Goal: Information Seeking & Learning: Learn about a topic

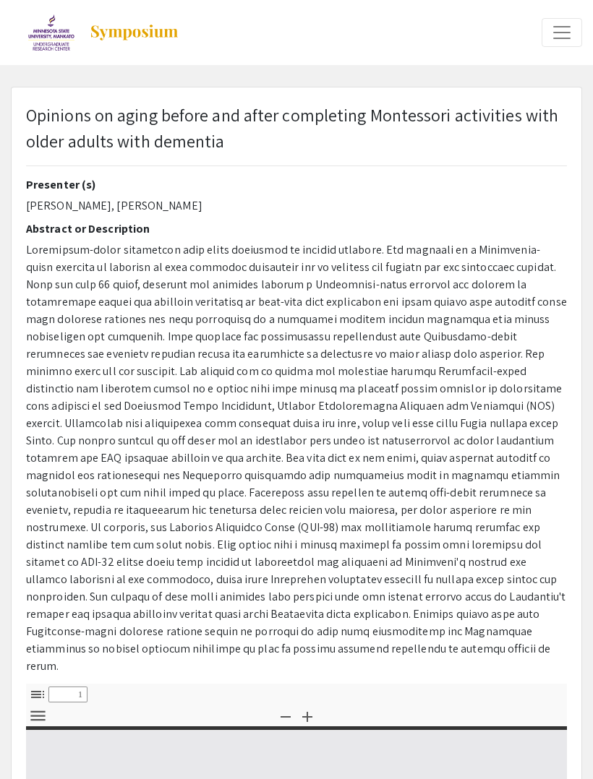
select select "custom"
type input "0"
select select "custom"
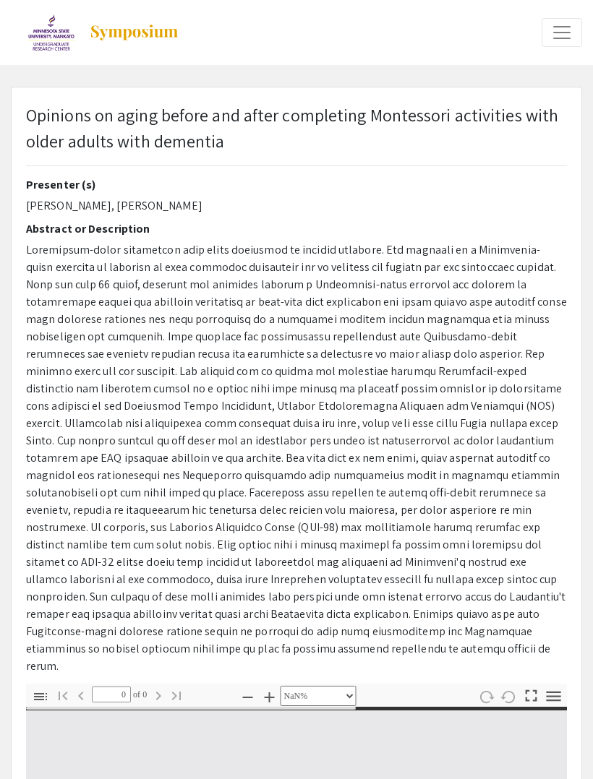
type input "1"
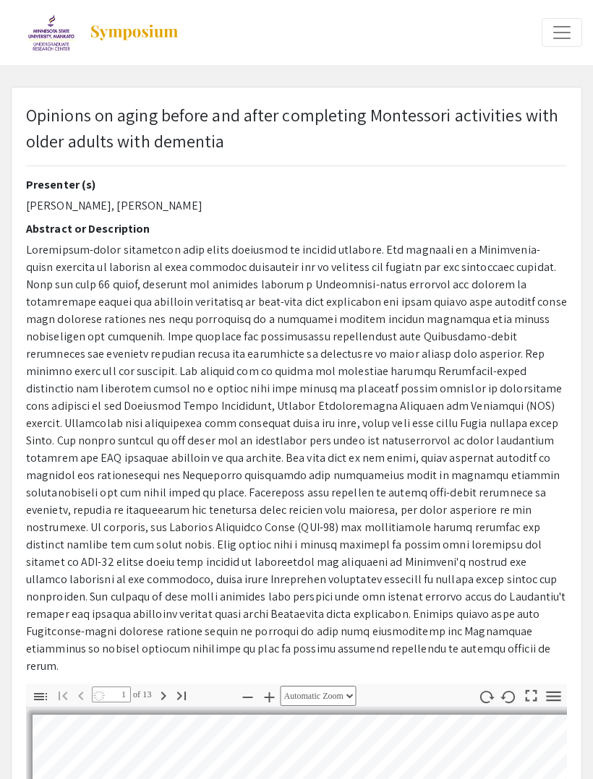
select select "auto"
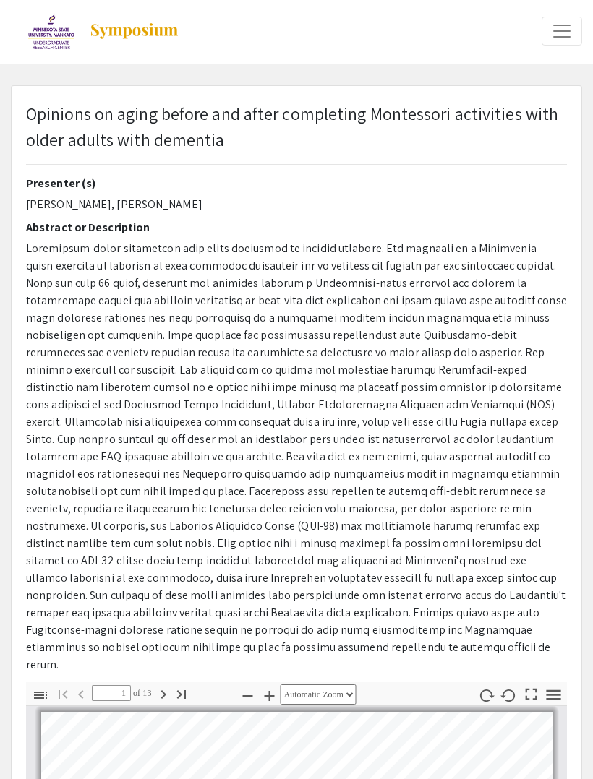
scroll to position [2, 0]
click at [592, 580] on html "arrow_back_ios Exit Event Welcome Page Presentations Live Sessions Login Sign U…" at bounding box center [296, 387] width 593 height 779
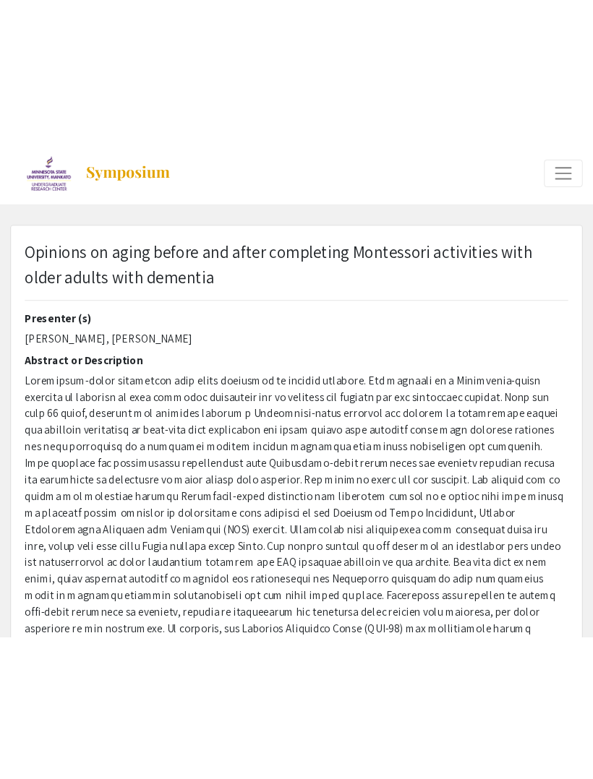
scroll to position [1, 0]
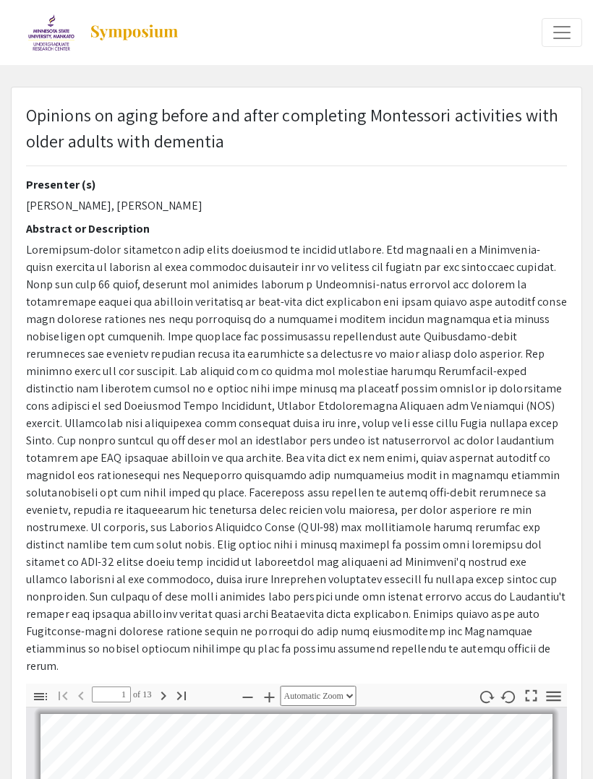
click at [157, 684] on button "Next" at bounding box center [163, 694] width 25 height 21
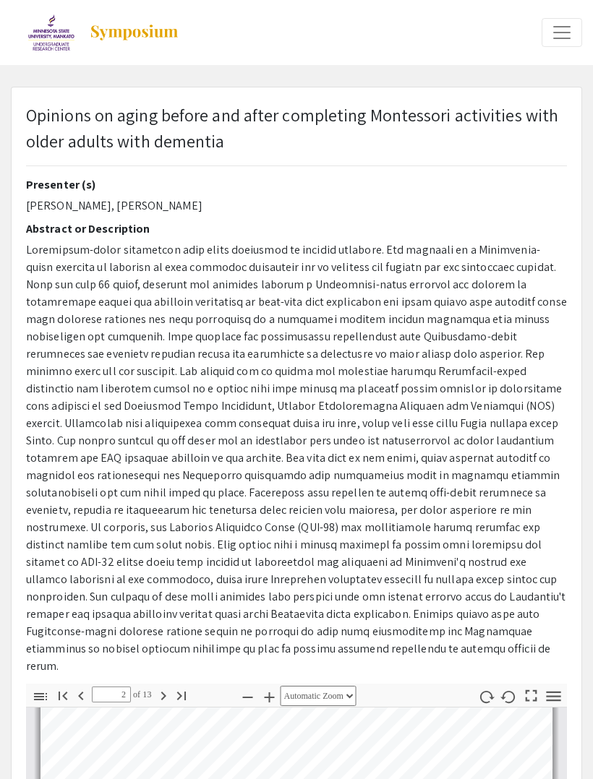
click at [137, 686] on span "of 13" at bounding box center [142, 694] width 22 height 16
click at [160, 687] on icon "button" at bounding box center [163, 695] width 17 height 17
click at [163, 687] on icon "button" at bounding box center [163, 695] width 17 height 17
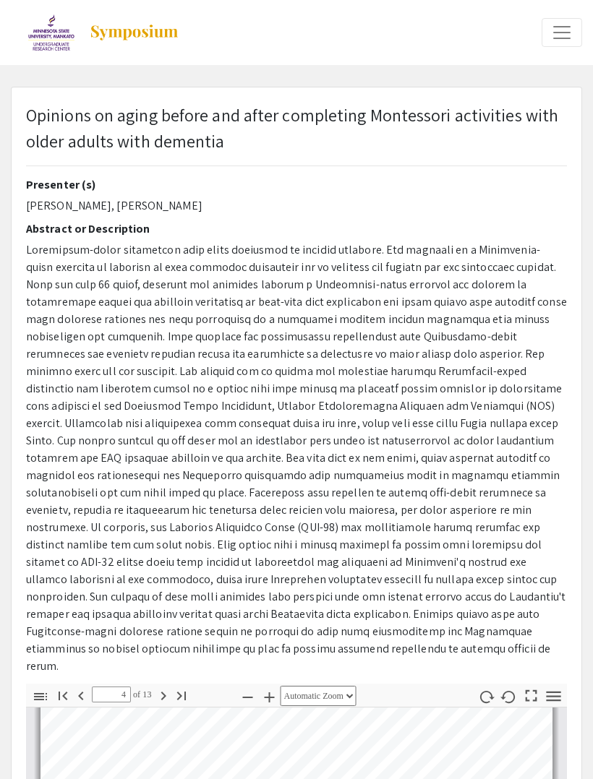
click at [163, 687] on icon "button" at bounding box center [163, 695] width 17 height 17
type input "5"
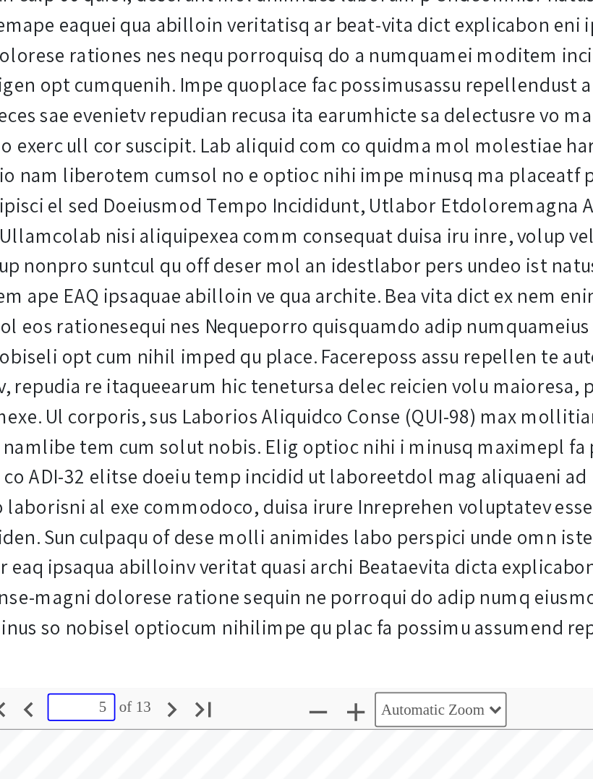
click at [92, 686] on input "5" at bounding box center [111, 694] width 39 height 16
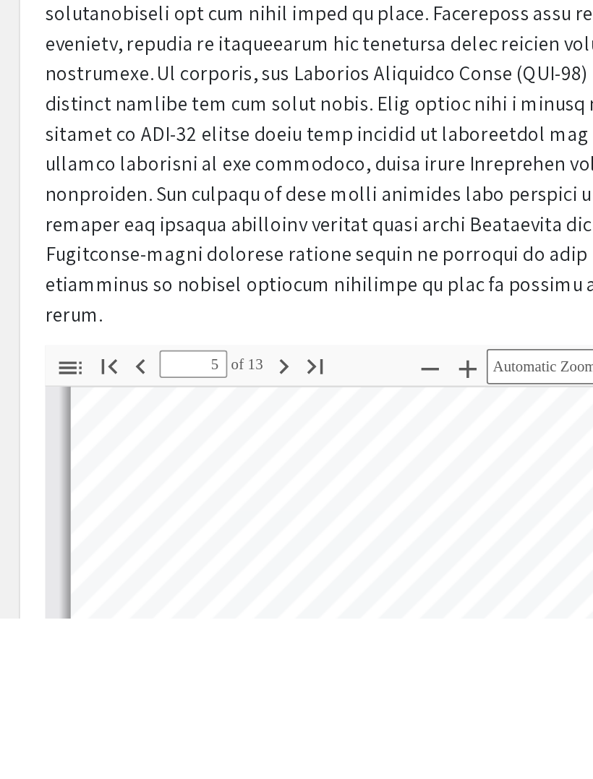
click at [225, 180] on p at bounding box center [296, 397] width 540 height 434
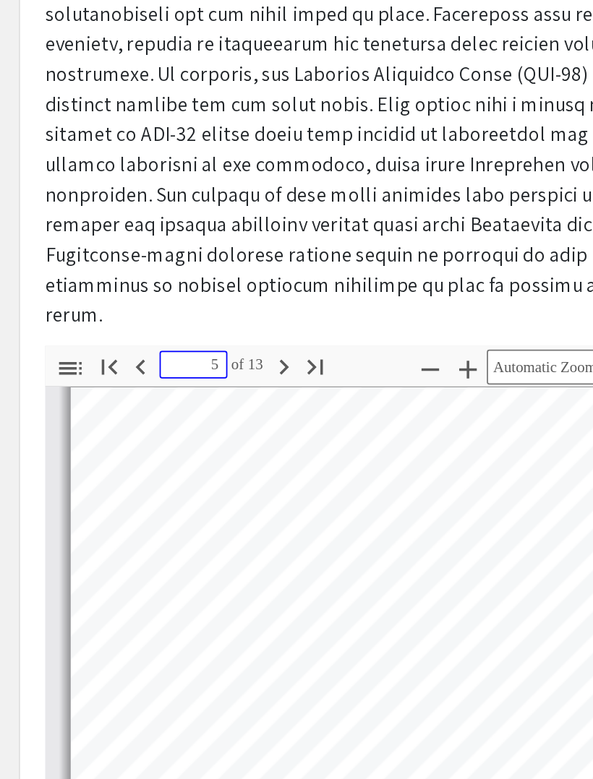
click at [130, 507] on input "5" at bounding box center [111, 515] width 39 height 16
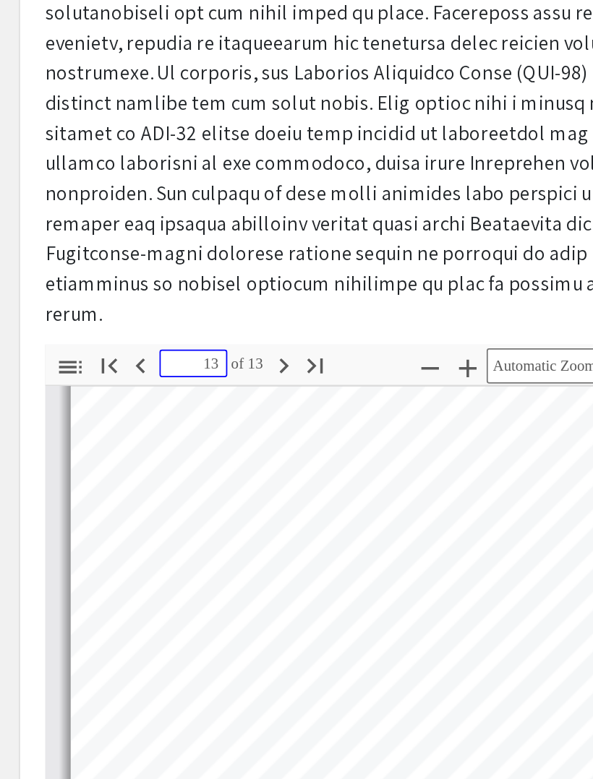
type input "13"
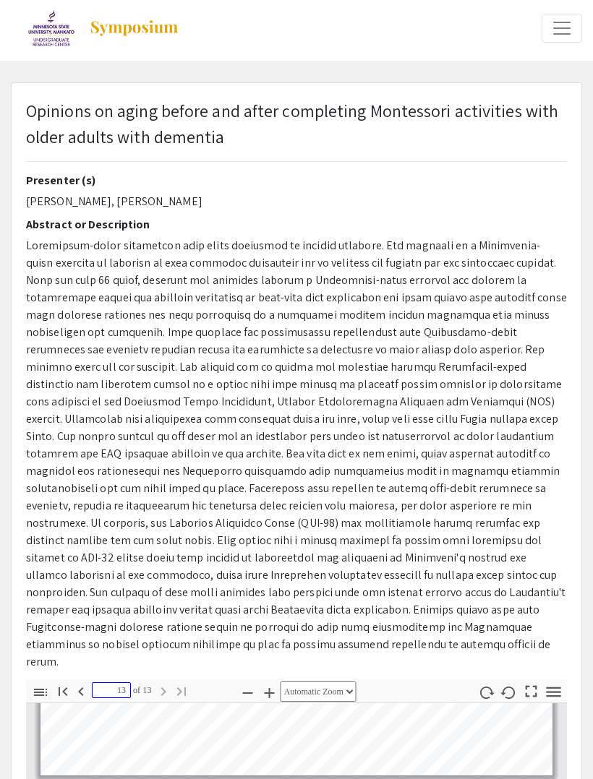
scroll to position [0, 0]
